Goal: Task Accomplishment & Management: Manage account settings

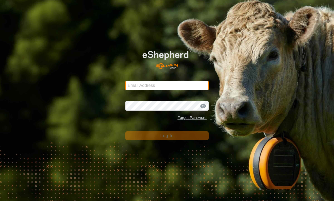
type input "[EMAIL_ADDRESS][DOMAIN_NAME]"
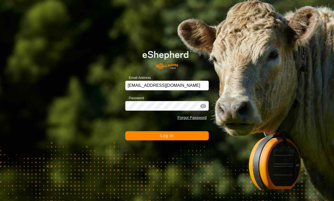
click at [160, 136] on span "Log In" at bounding box center [166, 135] width 13 height 5
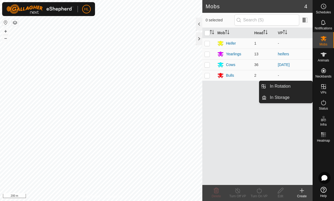
click at [323, 88] on icon at bounding box center [323, 86] width 5 height 5
drag, startPoint x: 323, startPoint y: 88, endPoint x: 286, endPoint y: 86, distance: 37.0
click at [312, 86] on es-menu-bar "Schedules Notifications Mobs Animals Neckbands VPs Status Infra Heatmap Help In…" at bounding box center [322, 100] width 21 height 201
click at [285, 86] on link "In Rotation" at bounding box center [289, 86] width 46 height 11
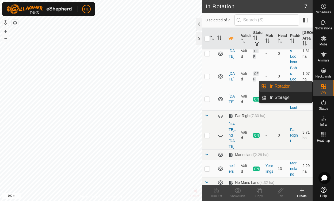
scroll to position [61, 0]
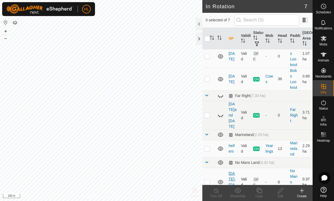
click at [232, 171] on link "[DATE]-[DATE]" at bounding box center [231, 181] width 7 height 21
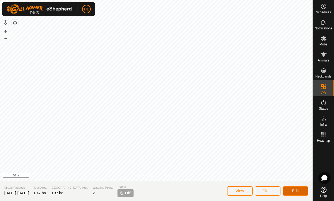
click at [293, 192] on span "Edit" at bounding box center [295, 191] width 7 height 4
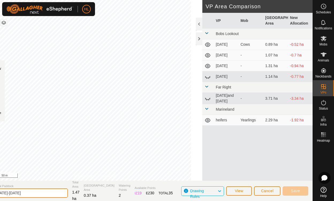
click at [40, 193] on input "[DATE]-[DATE]" at bounding box center [30, 193] width 75 height 9
type input "[DATE]"
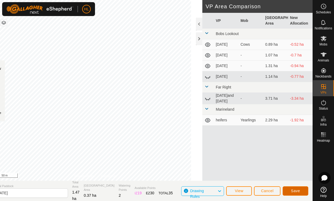
click at [298, 192] on span "Save" at bounding box center [295, 191] width 9 height 4
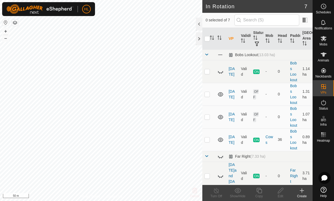
click at [324, 40] on icon at bounding box center [323, 38] width 6 height 6
